Goal: Information Seeking & Learning: Learn about a topic

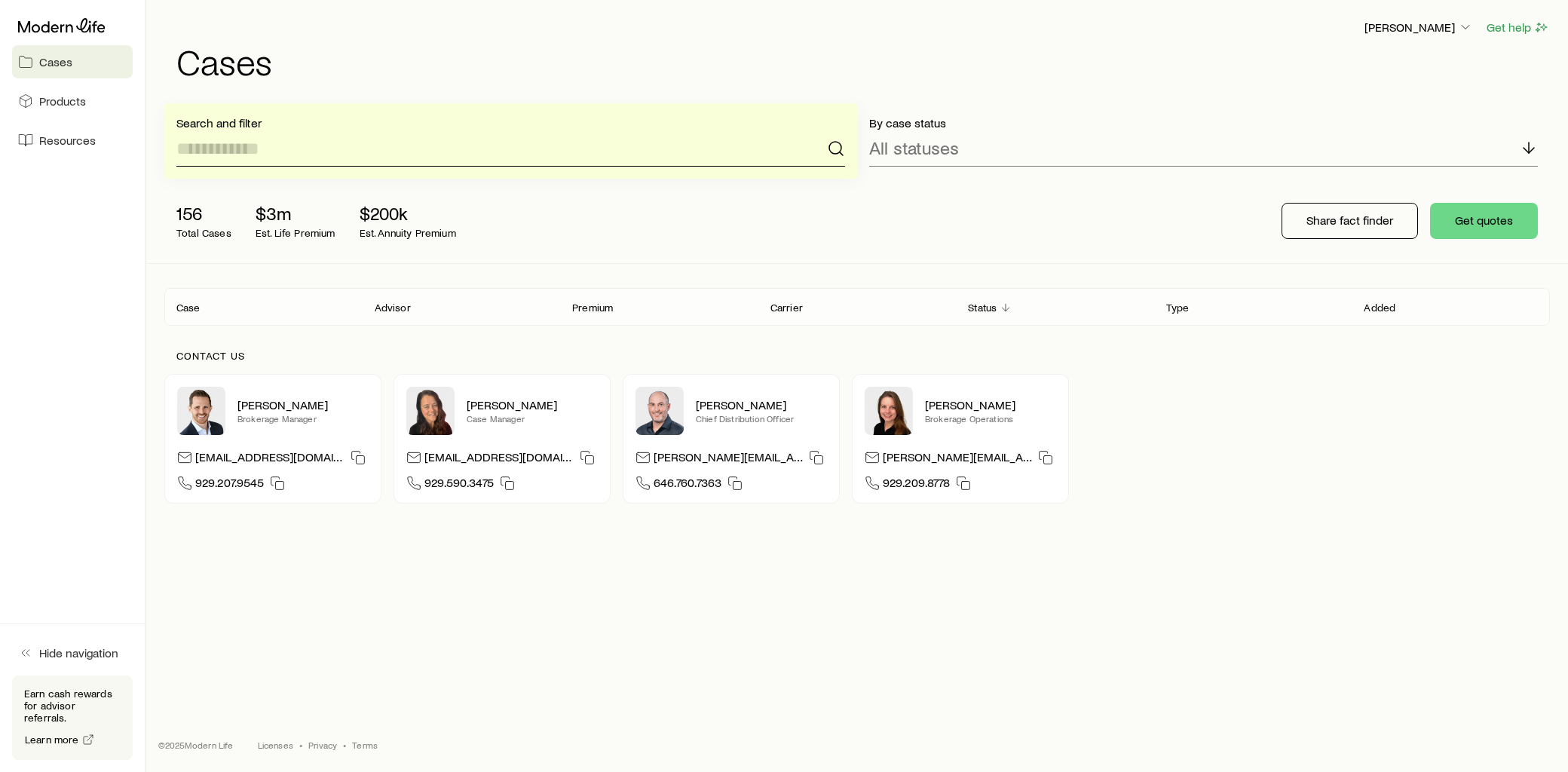
click at [323, 138] on input at bounding box center [510, 149] width 669 height 36
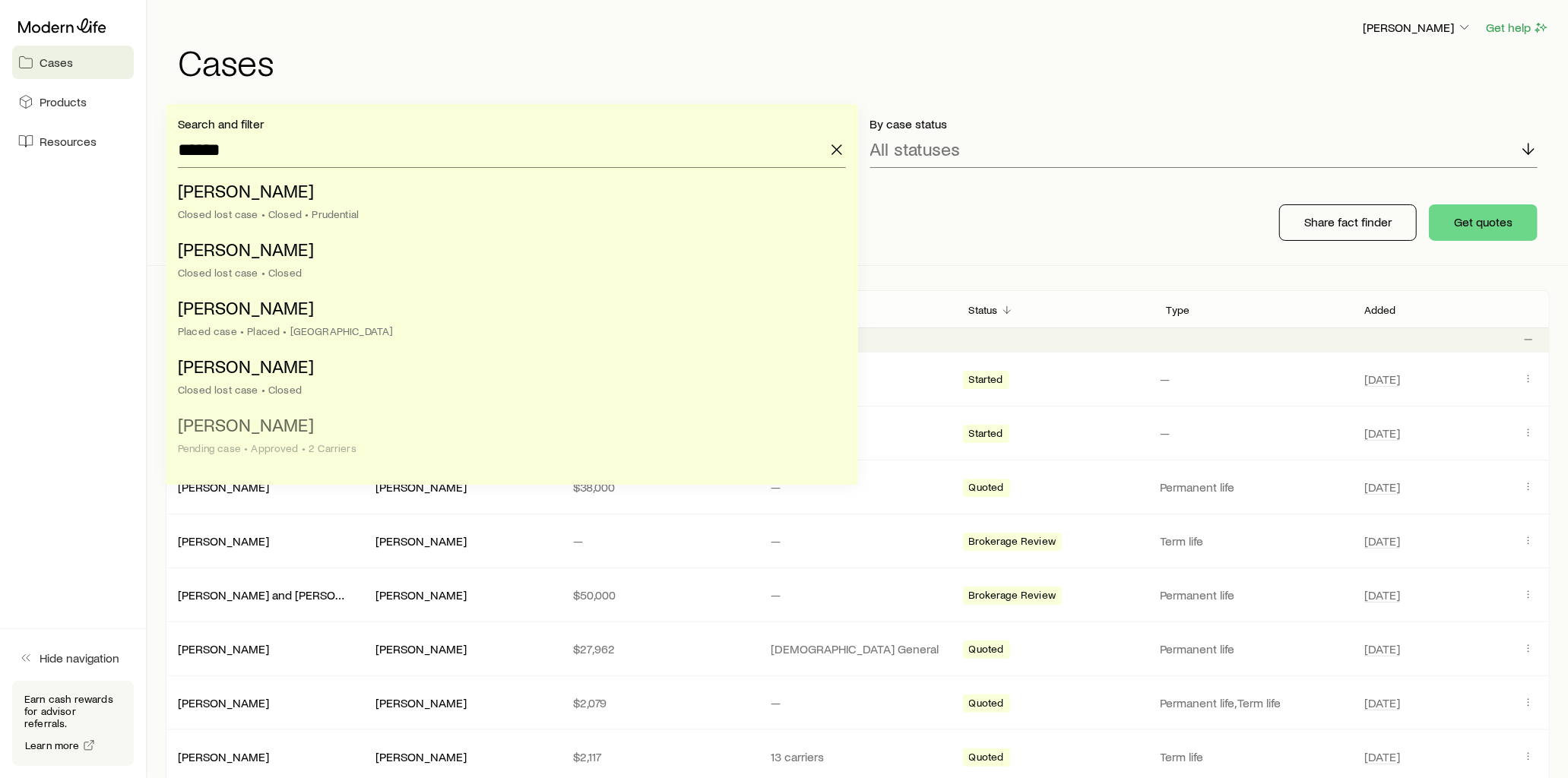
click at [264, 431] on span "[PERSON_NAME]" at bounding box center [245, 424] width 136 height 22
type input "**********"
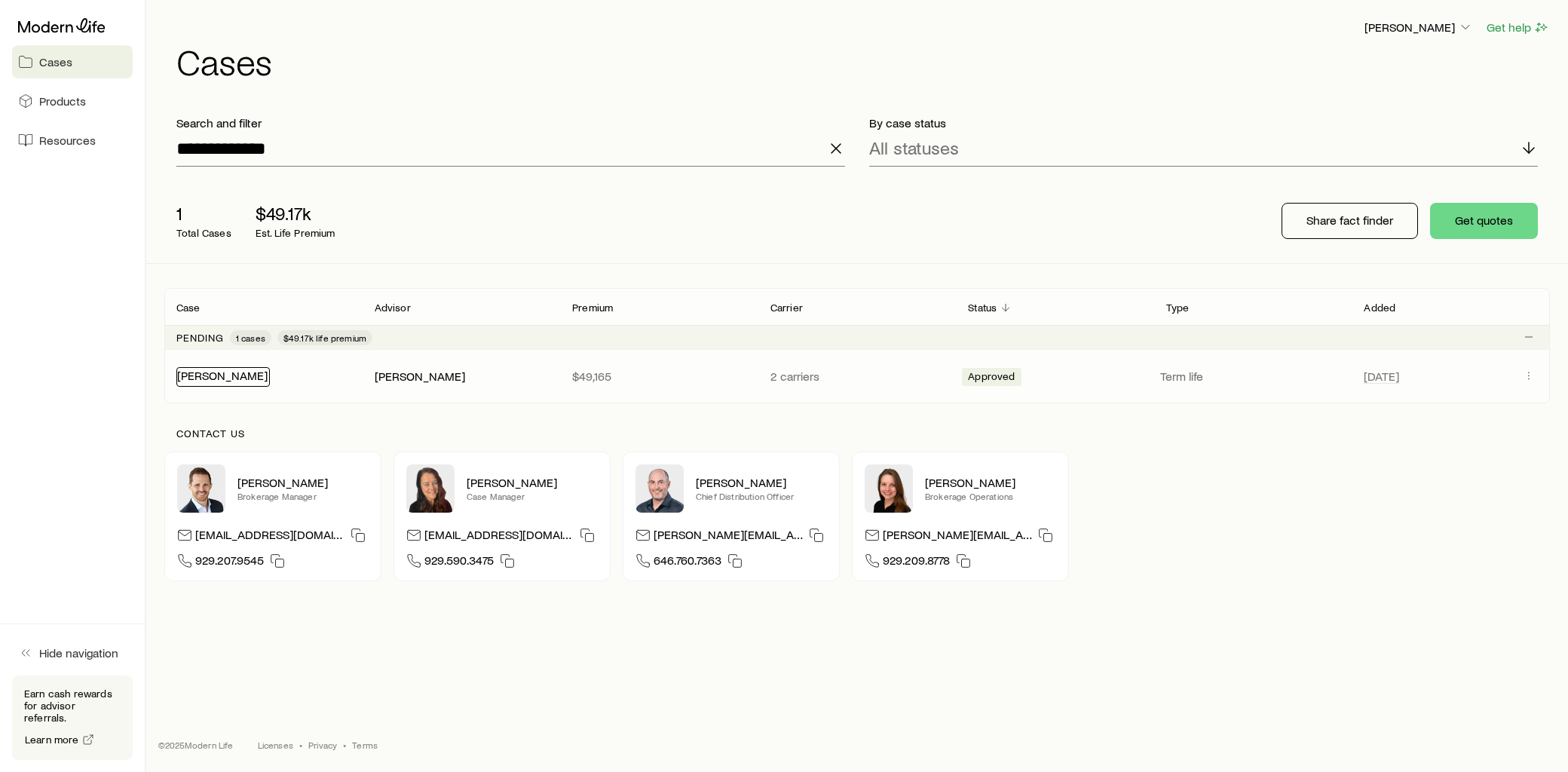
click at [239, 377] on link "[PERSON_NAME]" at bounding box center [222, 376] width 91 height 15
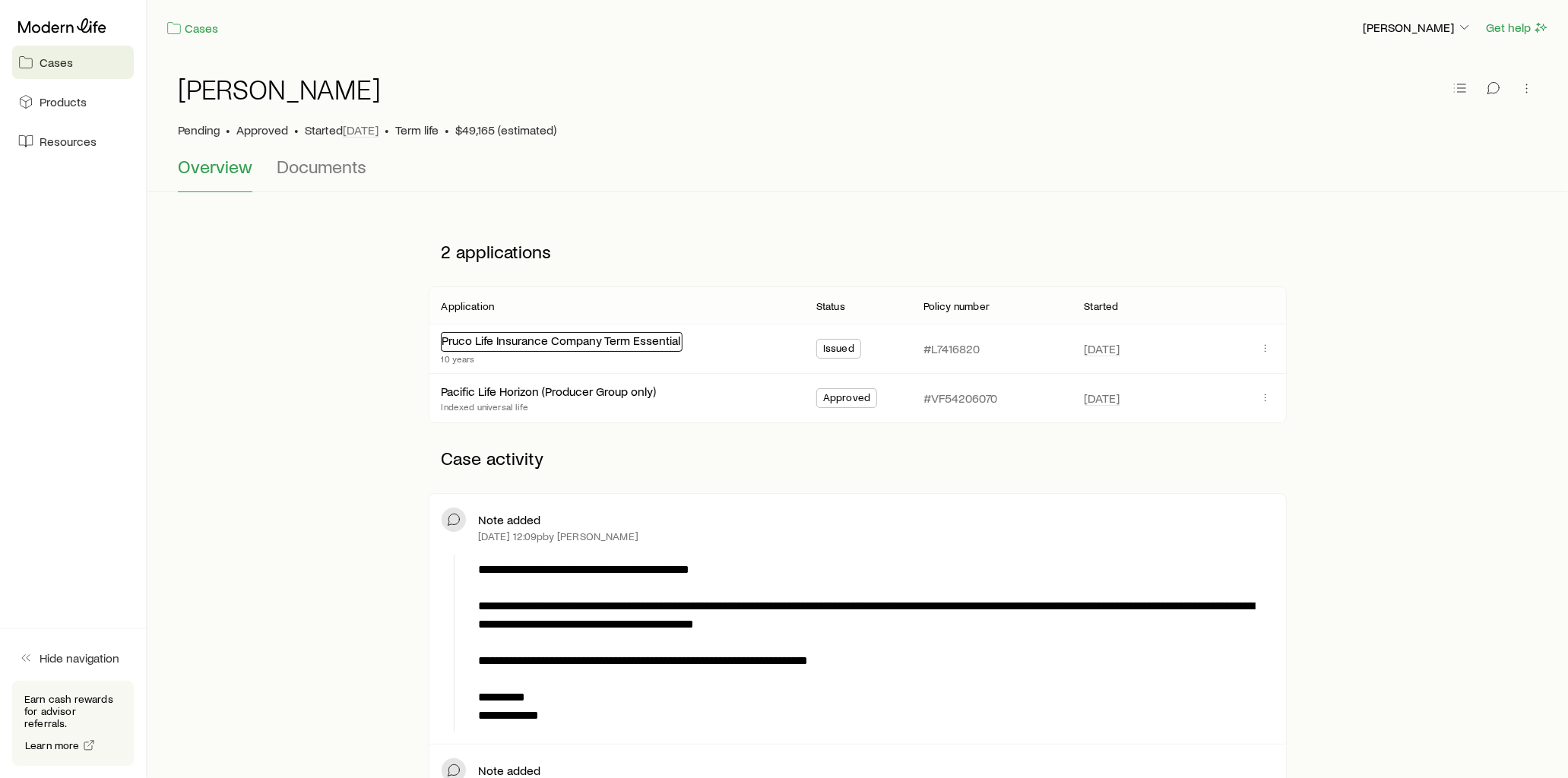
click at [609, 346] on link "Pruco Life Insurance Company Term Essential" at bounding box center [561, 340] width 239 height 15
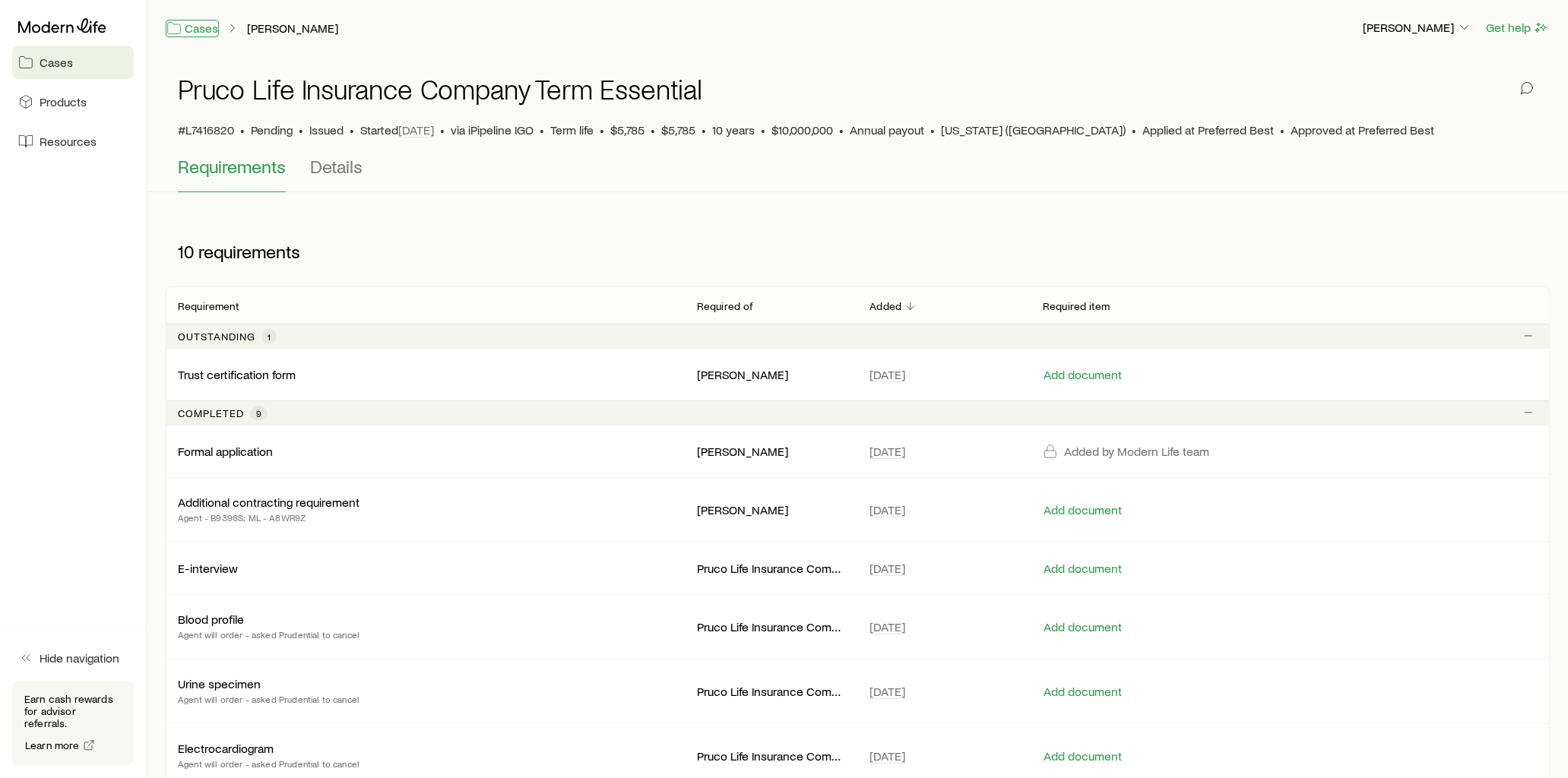
click at [203, 30] on link "Cases" at bounding box center [192, 28] width 54 height 17
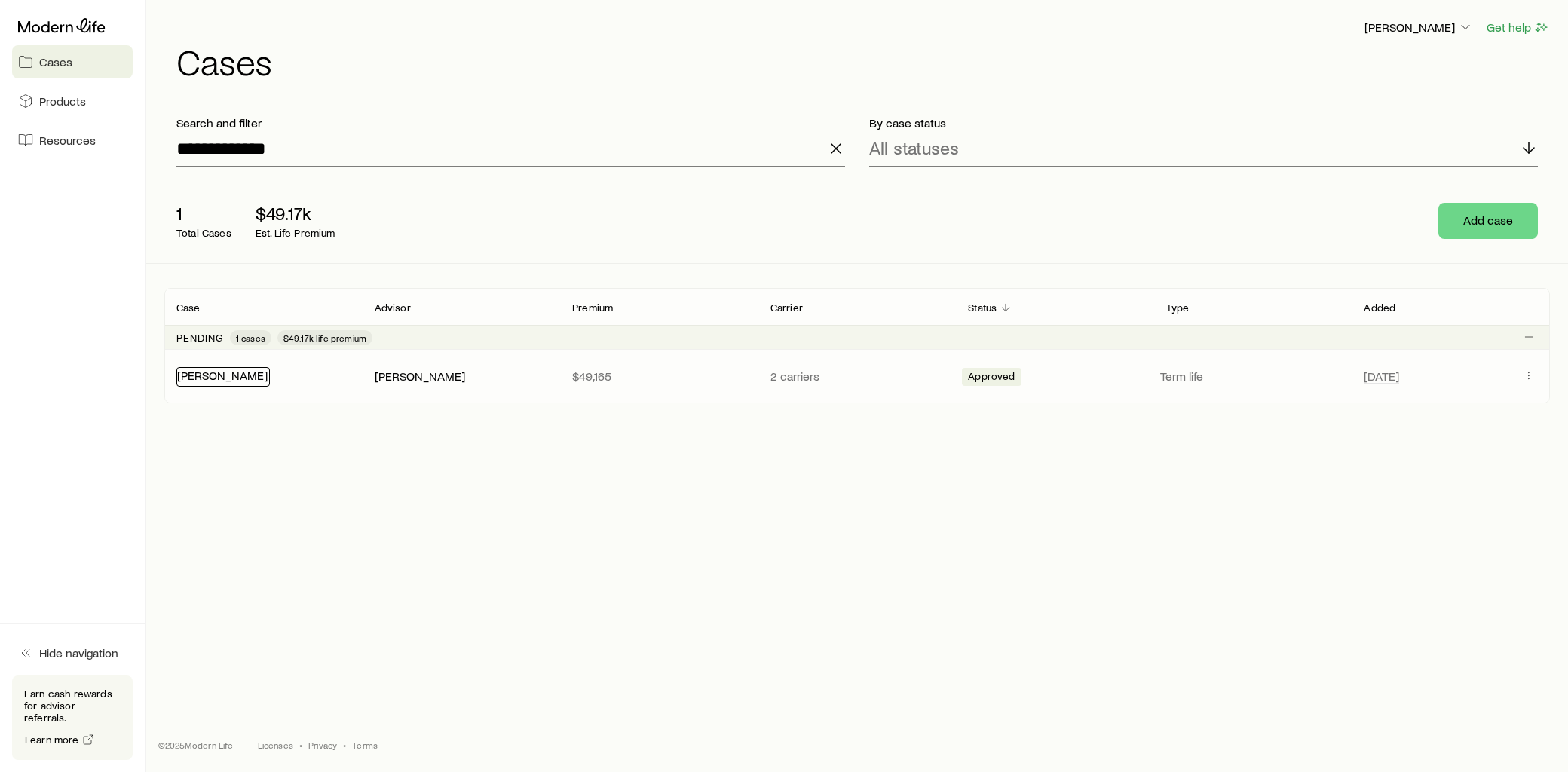
click at [247, 380] on link "[PERSON_NAME]" at bounding box center [222, 376] width 91 height 15
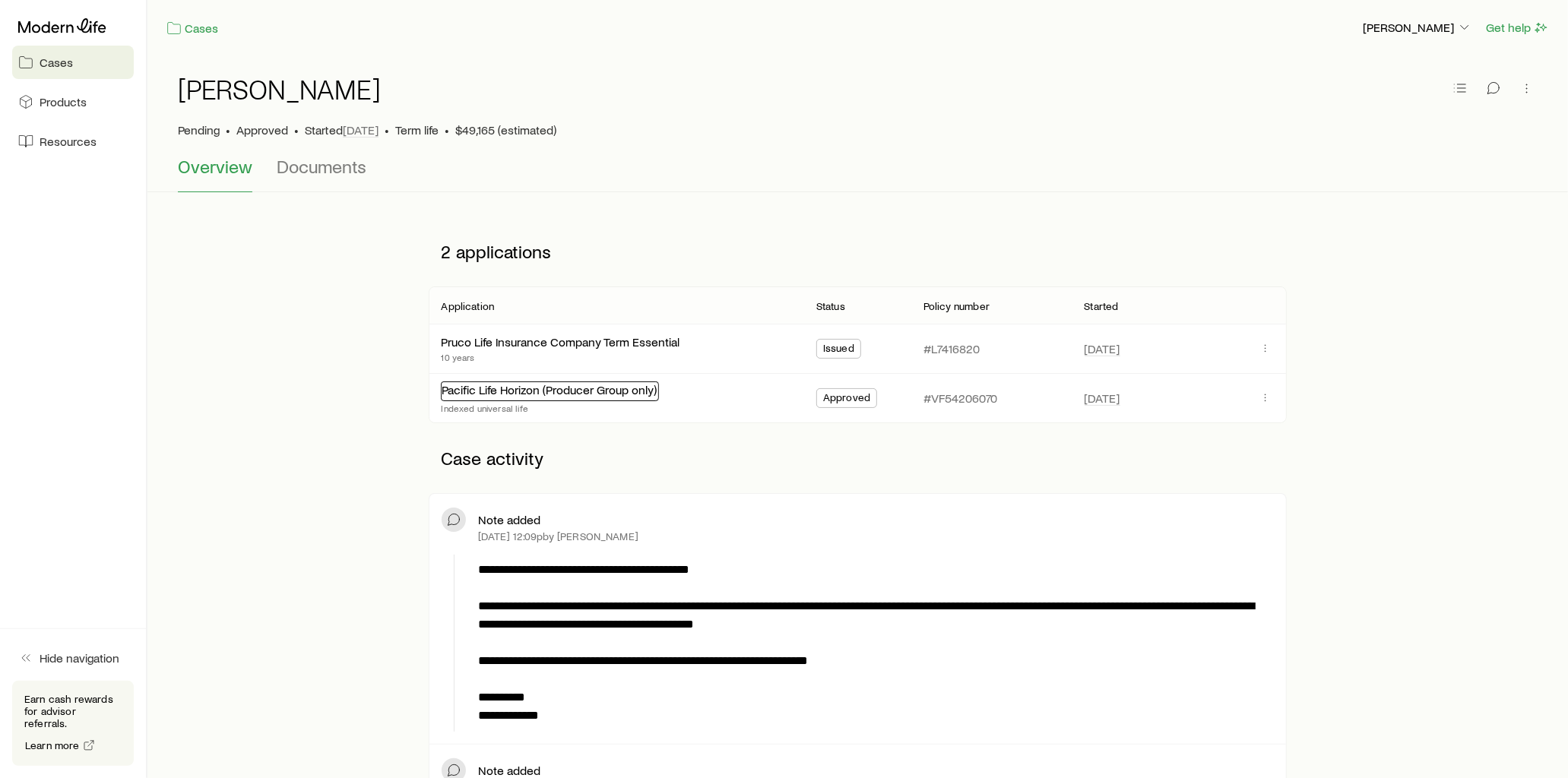
click at [603, 393] on link "Pacific Life Horizon (Producer Group only)" at bounding box center [548, 389] width 215 height 15
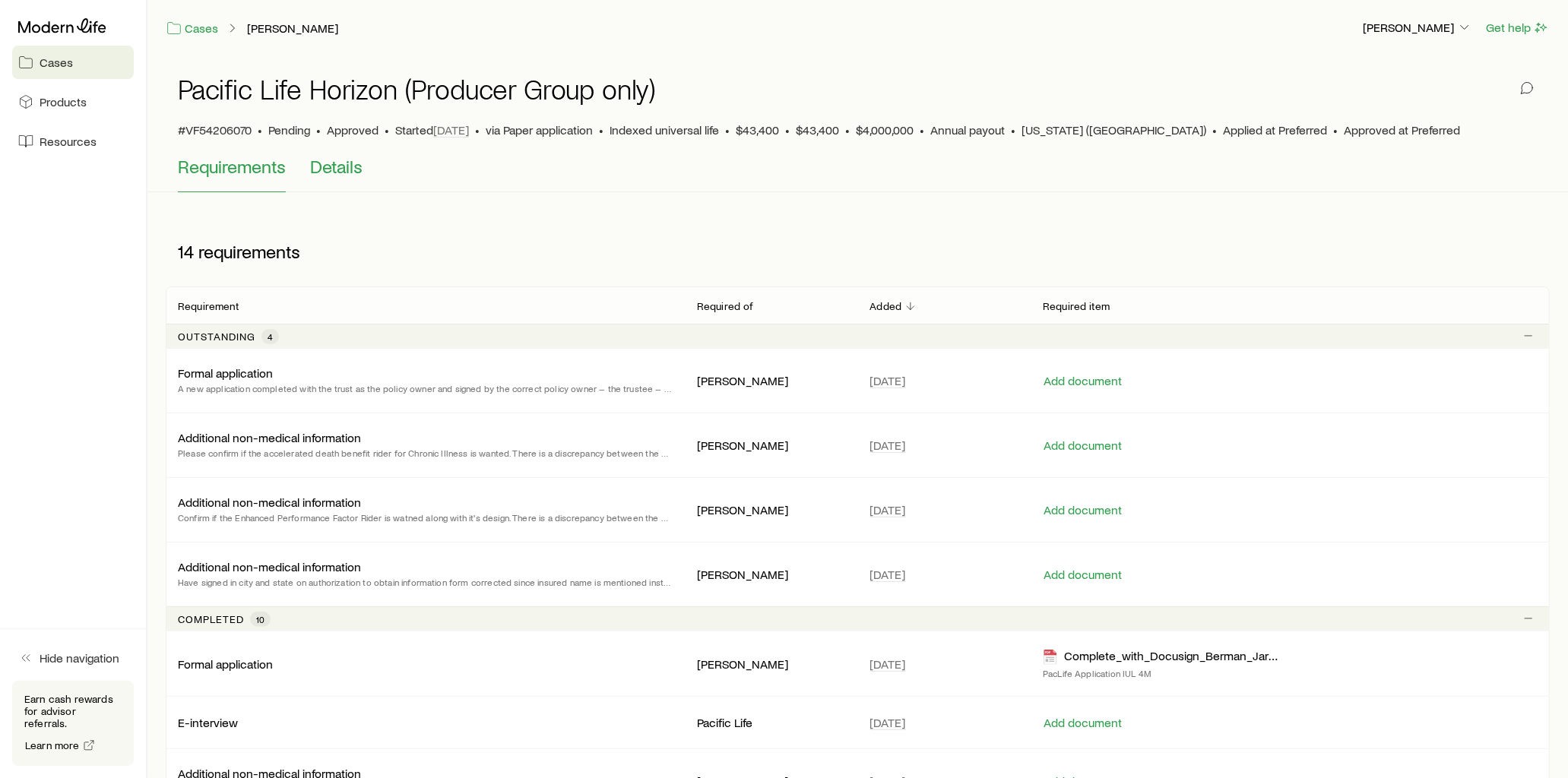
click at [343, 174] on span "Details" at bounding box center [337, 166] width 53 height 21
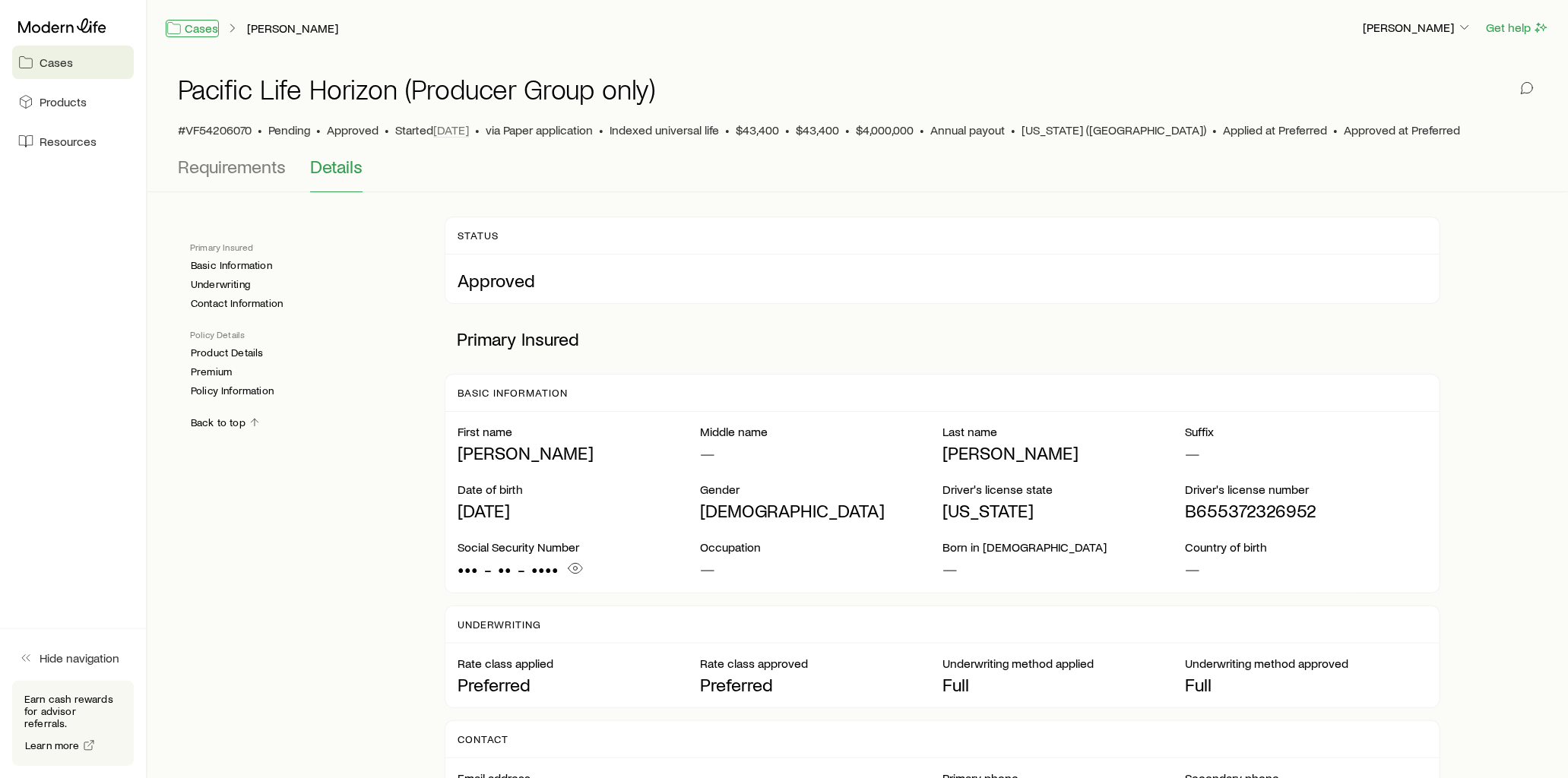
click at [207, 24] on link "Cases" at bounding box center [192, 28] width 54 height 17
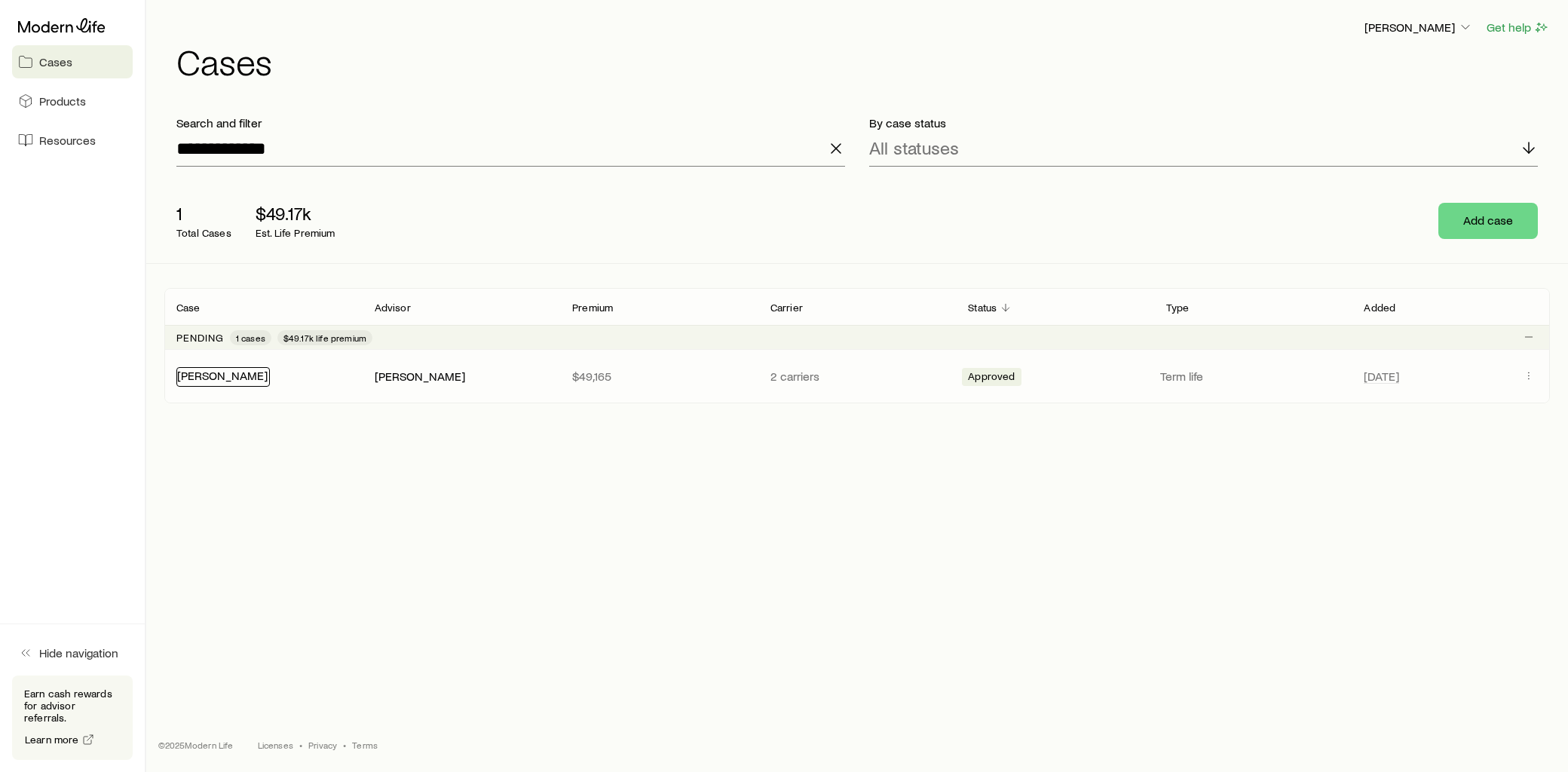
click at [230, 378] on link "[PERSON_NAME]" at bounding box center [222, 376] width 91 height 15
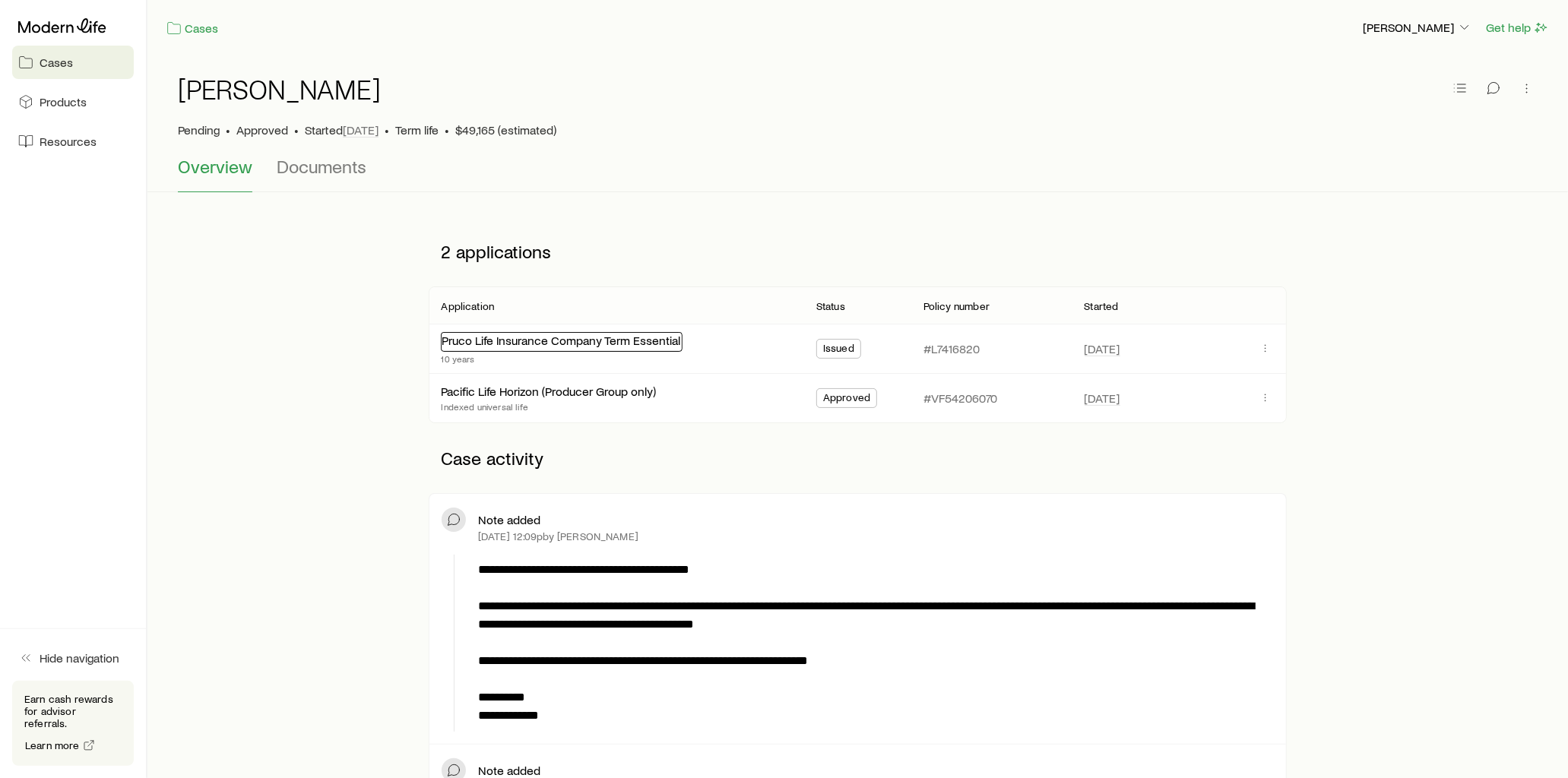
click at [649, 346] on link "Pruco Life Insurance Company Term Essential" at bounding box center [561, 340] width 239 height 15
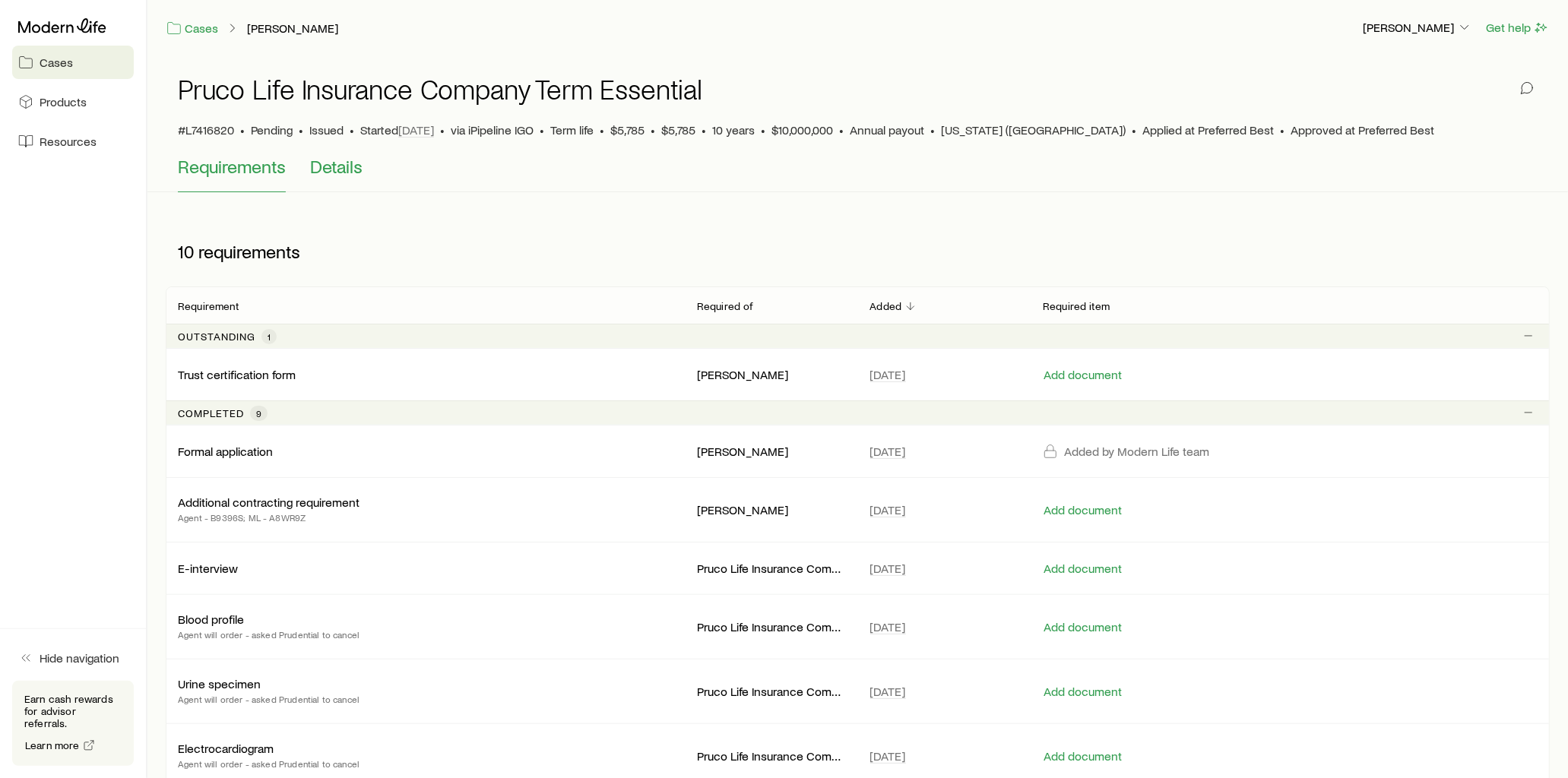
click at [335, 178] on button "Details" at bounding box center [337, 174] width 53 height 36
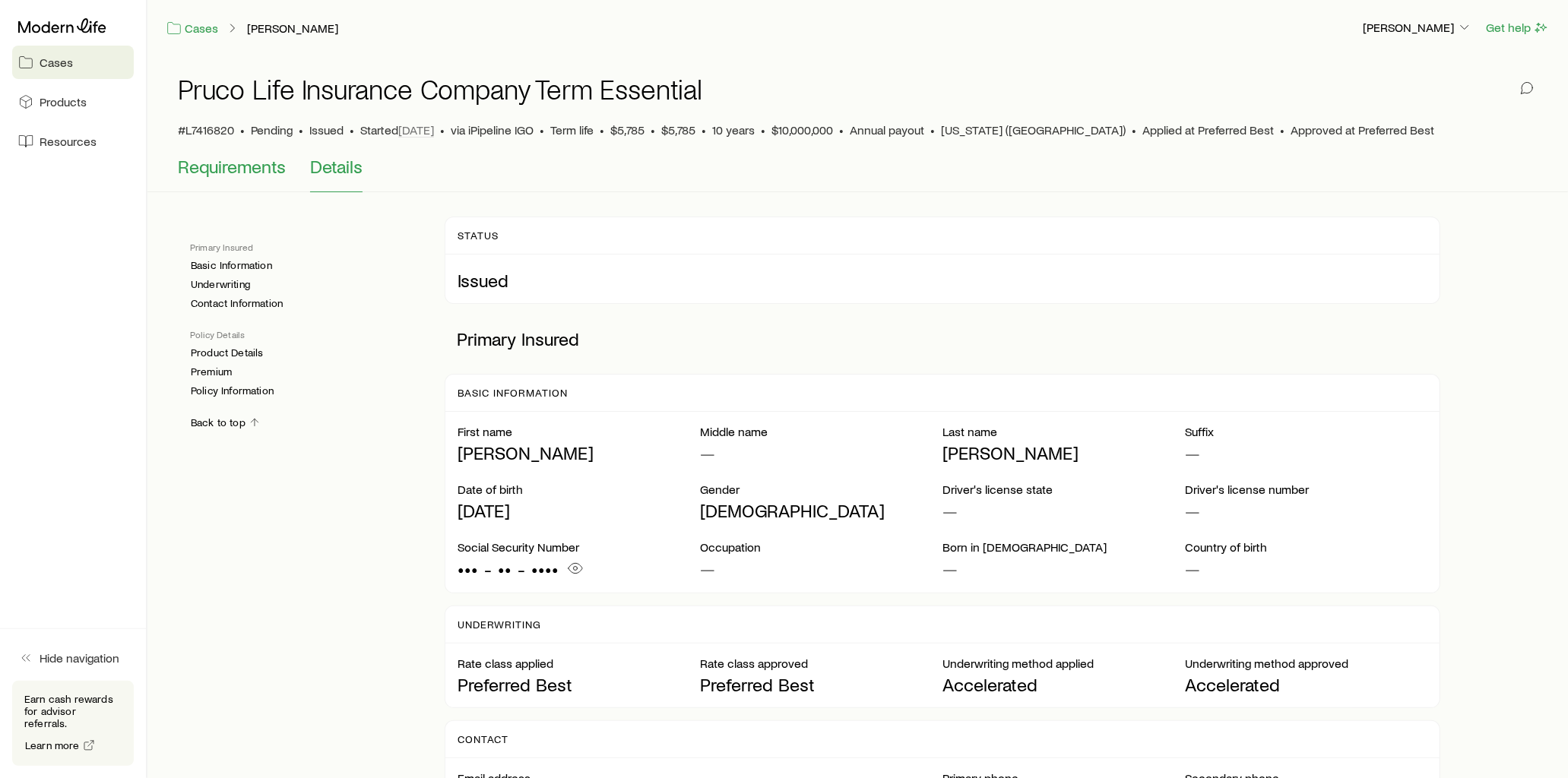
click at [215, 162] on span "Requirements" at bounding box center [231, 166] width 108 height 21
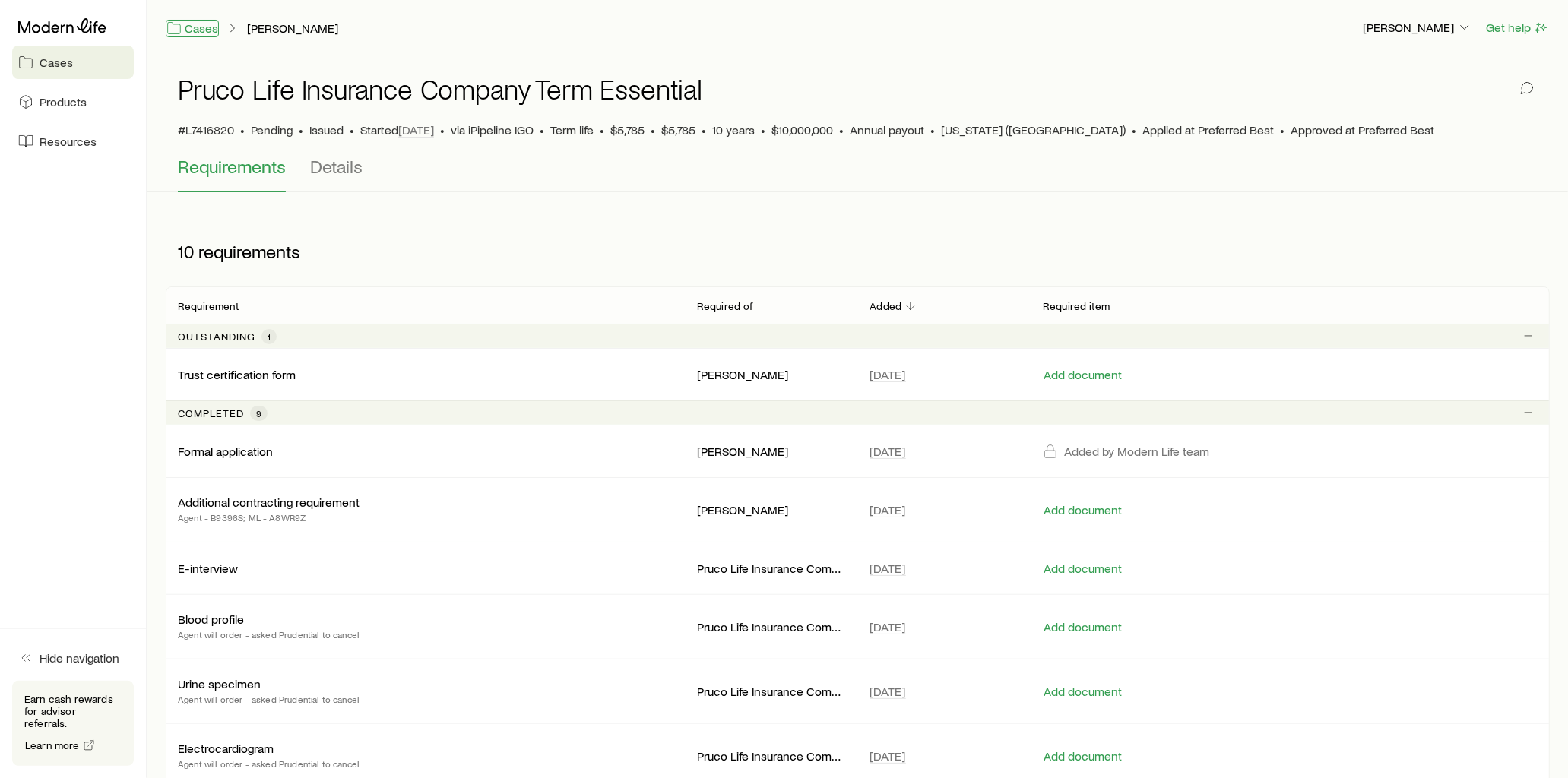
click at [196, 26] on link "Cases" at bounding box center [192, 28] width 54 height 17
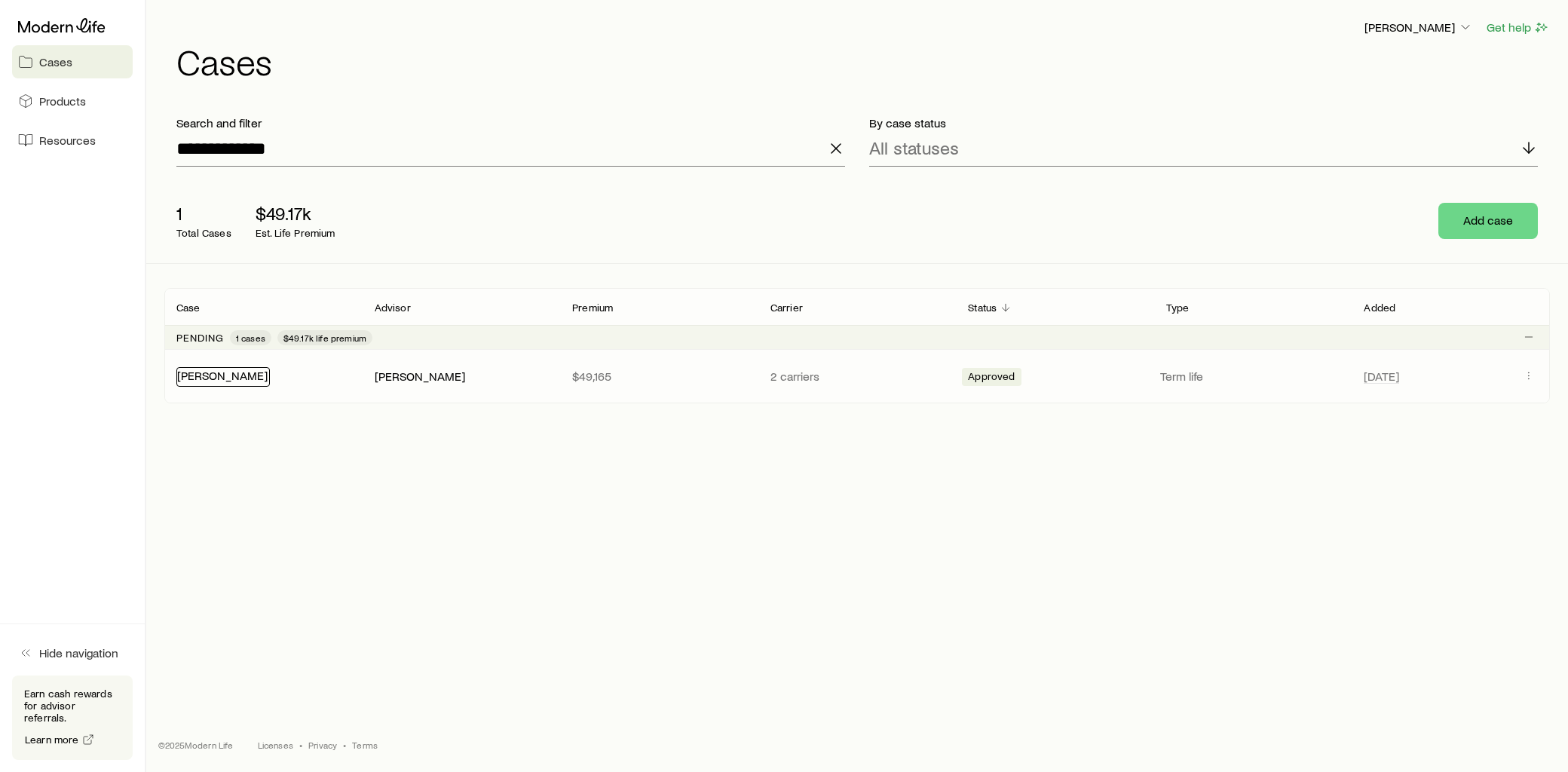
click at [236, 374] on link "[PERSON_NAME]" at bounding box center [222, 376] width 91 height 15
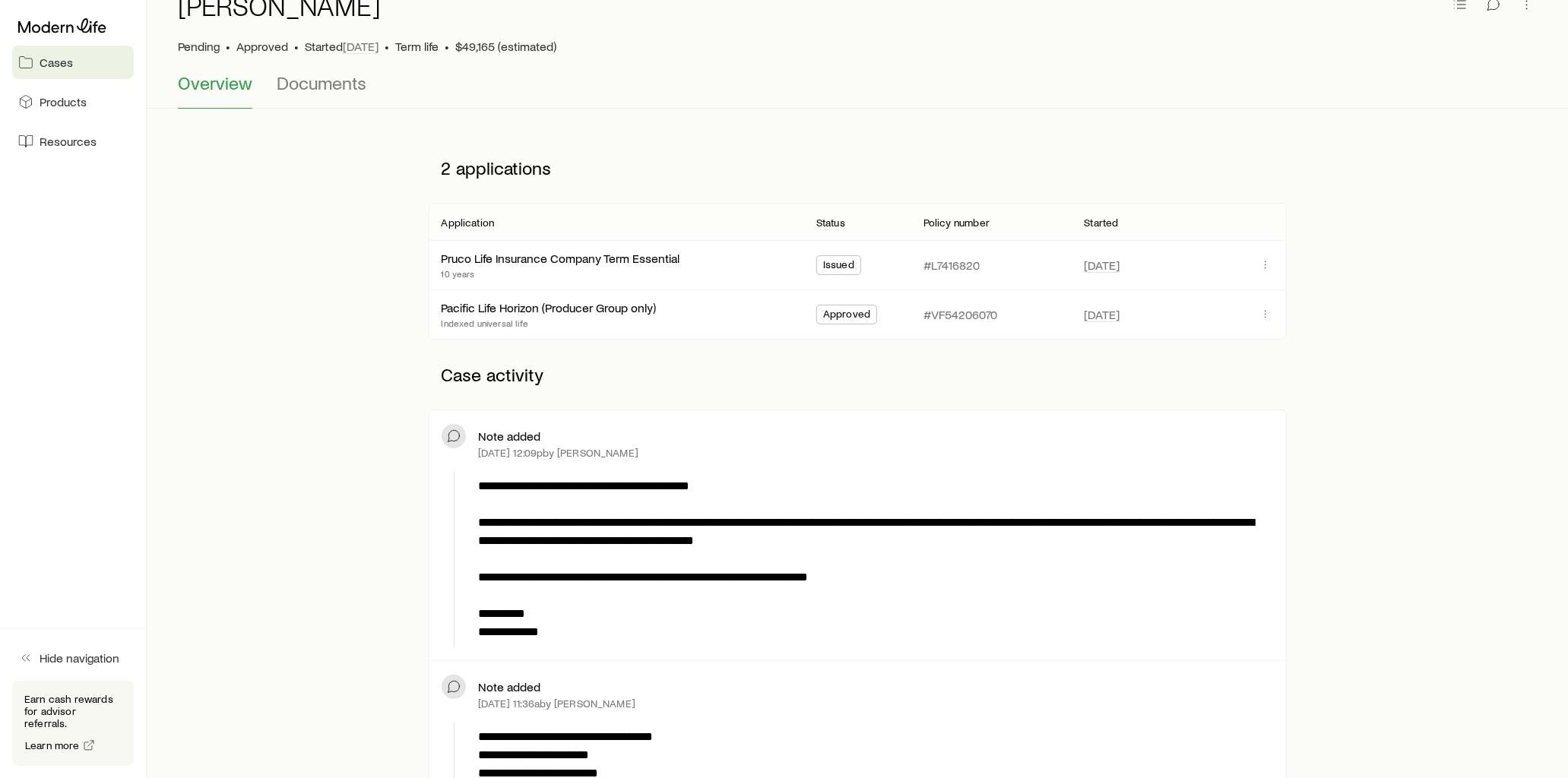
scroll to position [84, 0]
click at [644, 307] on link "Pacific Life Horizon (Producer Group only)" at bounding box center [548, 305] width 215 height 15
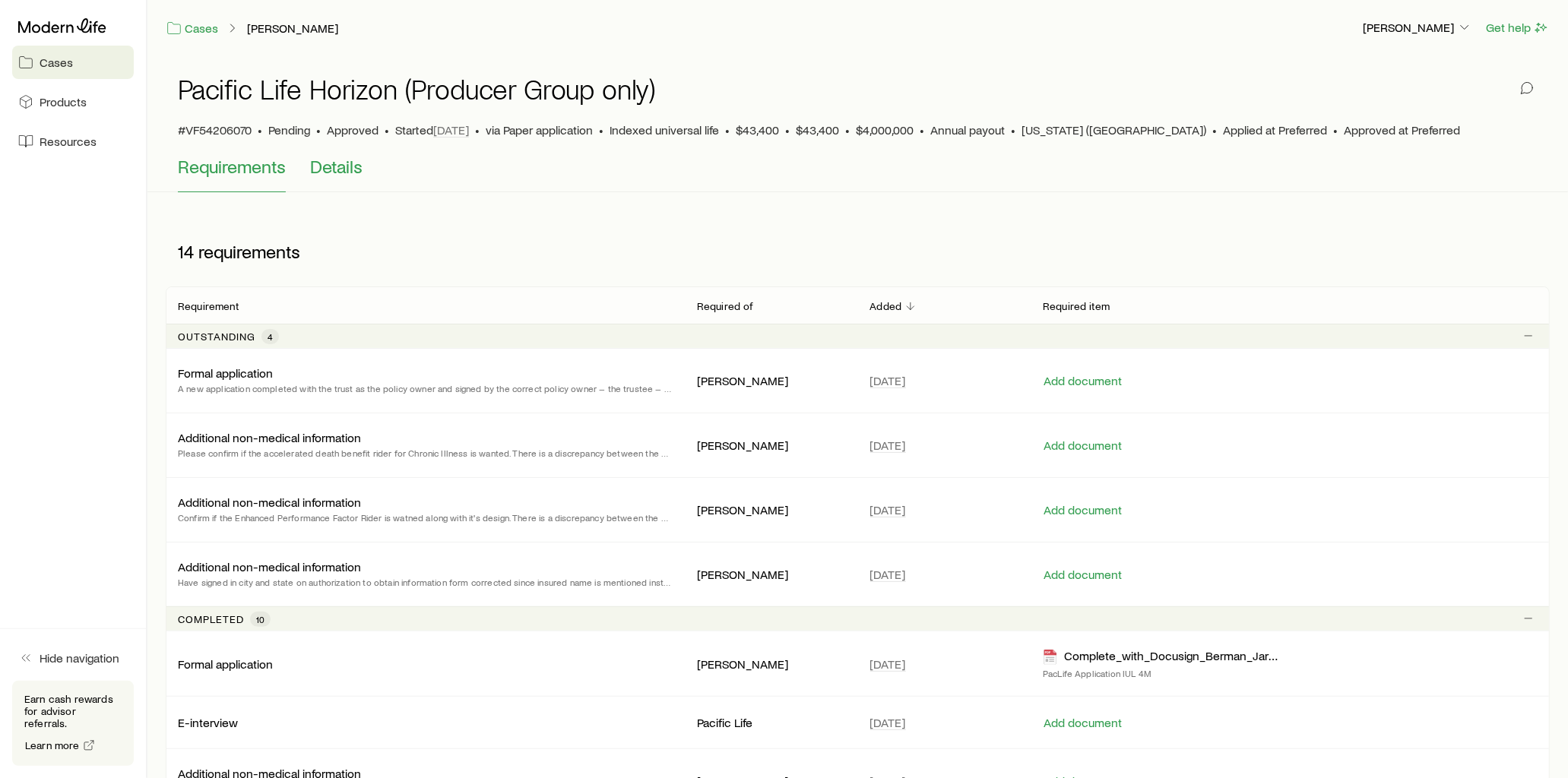
click at [337, 173] on span "Details" at bounding box center [337, 166] width 53 height 21
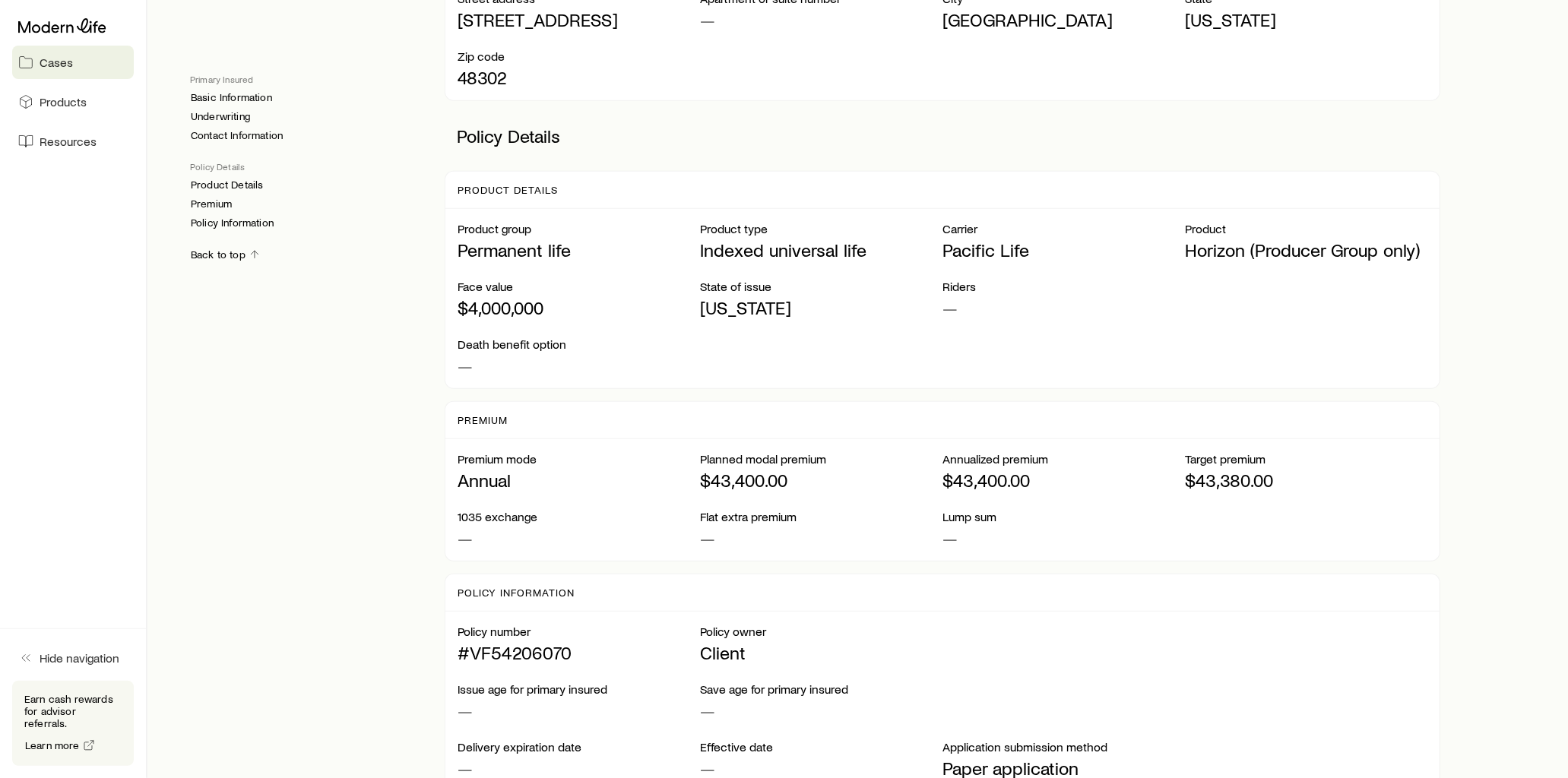
scroll to position [929, 0]
